Goal: Information Seeking & Learning: Find specific fact

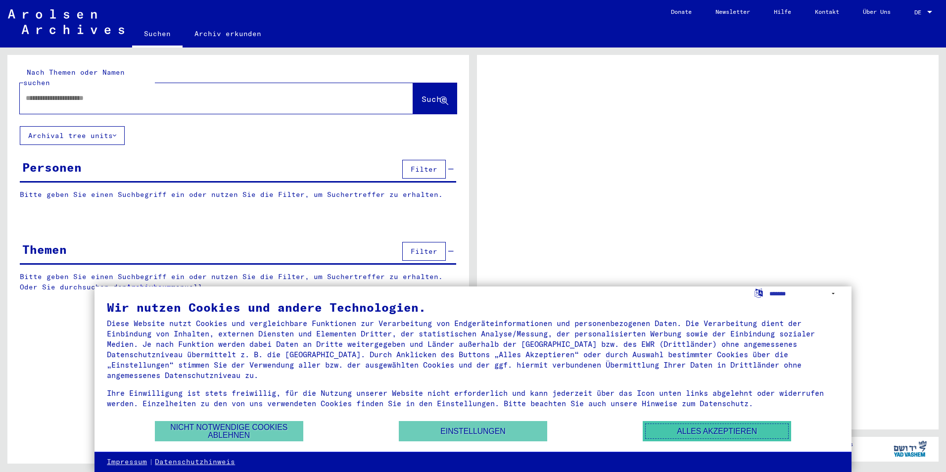
drag, startPoint x: 695, startPoint y: 433, endPoint x: 688, endPoint y: 428, distance: 8.5
click at [695, 433] on button "Alles akzeptieren" at bounding box center [717, 431] width 148 height 20
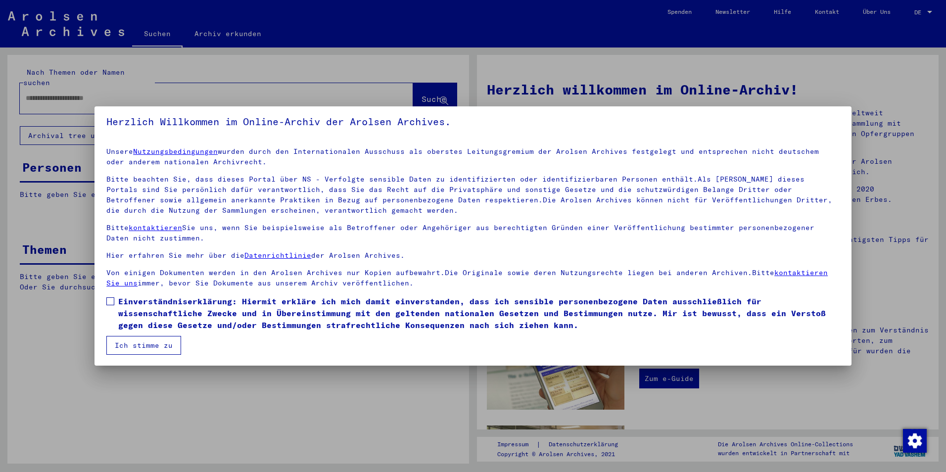
scroll to position [5, 0]
click at [111, 308] on label "Einverständniserklärung: Hiermit erkläre ich mich damit einverstanden, dass ich…" at bounding box center [472, 313] width 733 height 36
click at [131, 351] on button "Ich stimme zu" at bounding box center [143, 344] width 75 height 19
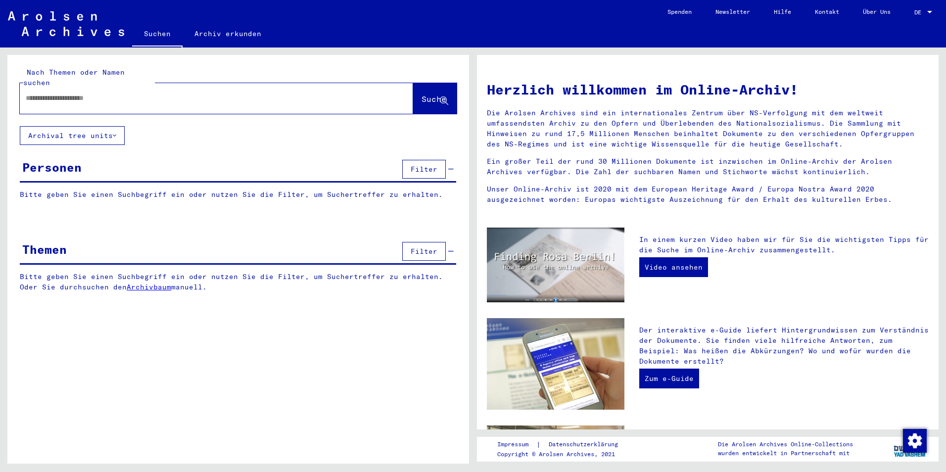
click at [133, 93] on input "text" at bounding box center [205, 98] width 358 height 10
type input "****"
click at [421, 94] on span "Suche" at bounding box center [433, 99] width 25 height 10
